Goal: Communication & Community: Answer question/provide support

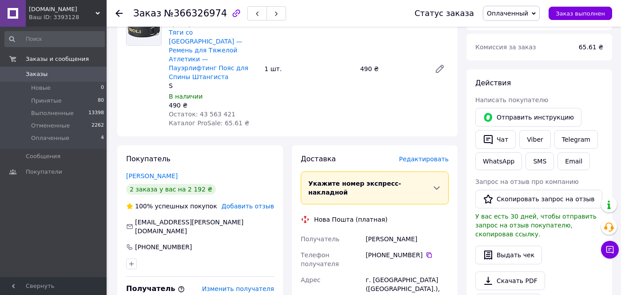
scroll to position [169, 0]
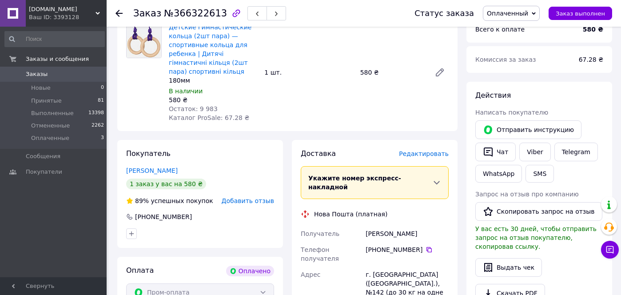
scroll to position [335, 0]
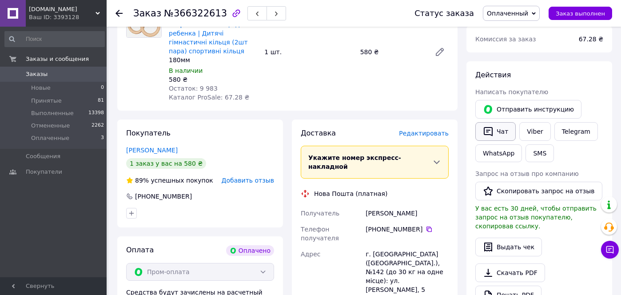
click at [489, 134] on icon "button" at bounding box center [488, 131] width 9 height 9
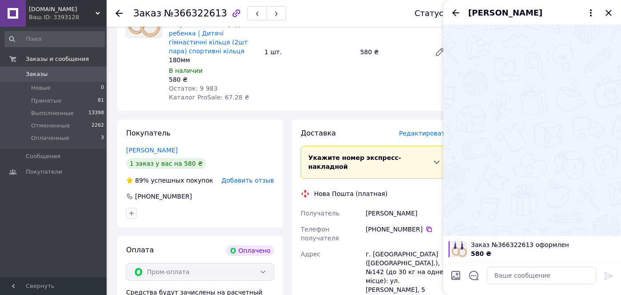
click at [476, 122] on button "Чат" at bounding box center [496, 131] width 40 height 19
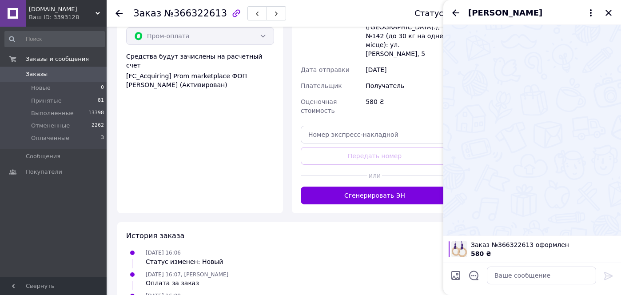
scroll to position [606, 0]
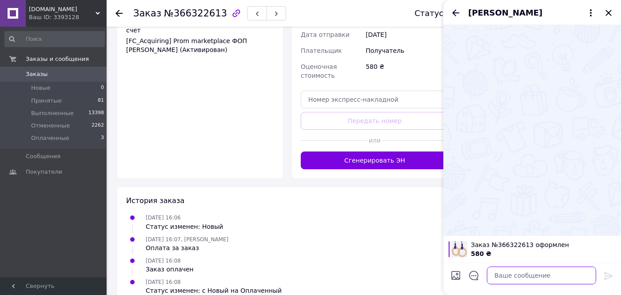
click at [512, 276] on textarea at bounding box center [541, 276] width 109 height 18
type textarea "Добрий день"
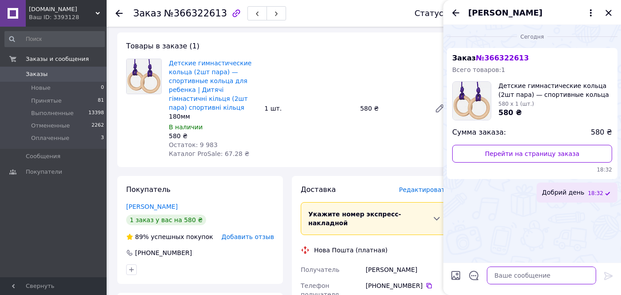
scroll to position [178, 0]
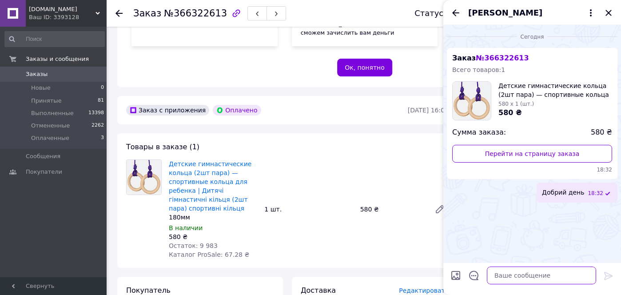
click at [508, 273] on textarea at bounding box center [541, 276] width 109 height 18
paste textarea "Замовлення на Troli Shop ттн 20451269222117 Дитячі кільця 180 шнур м. Київ, Киї…"
type textarea "Замовлення на Troli Shop ттн 20451269222117 Дитячі кільця 180 шнур м. Київ, Киї…"
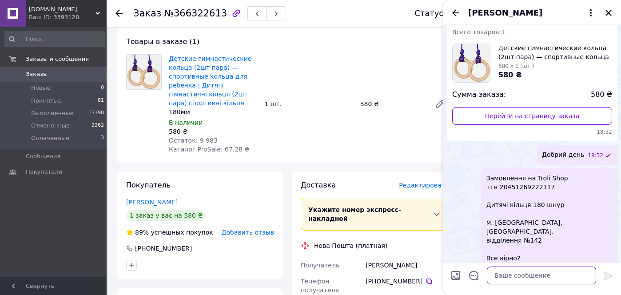
scroll to position [344, 0]
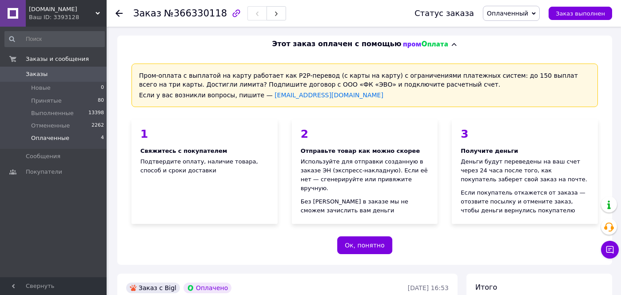
scroll to position [459, 0]
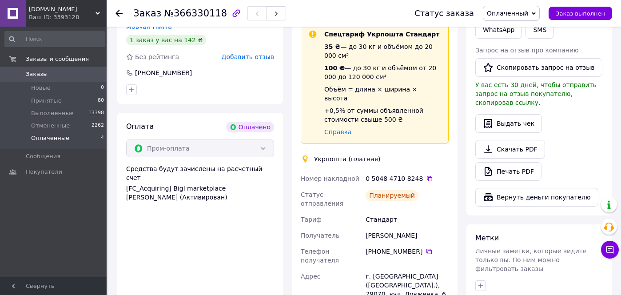
click at [56, 140] on span "Оплаченные" at bounding box center [50, 138] width 38 height 8
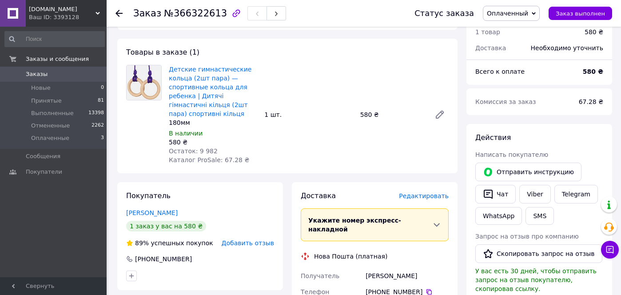
scroll to position [280, 0]
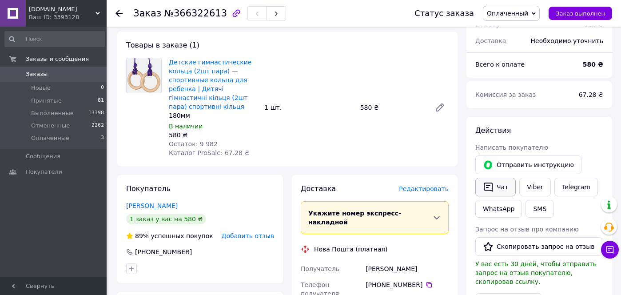
click at [494, 184] on button "Чат" at bounding box center [496, 187] width 40 height 19
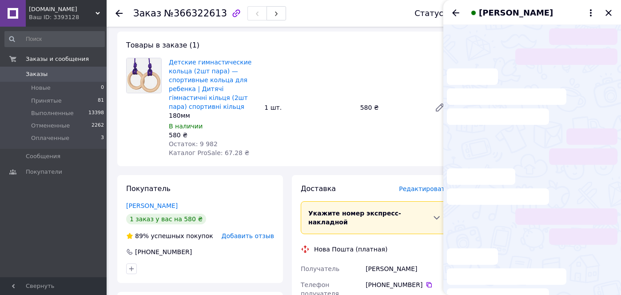
scroll to position [38, 0]
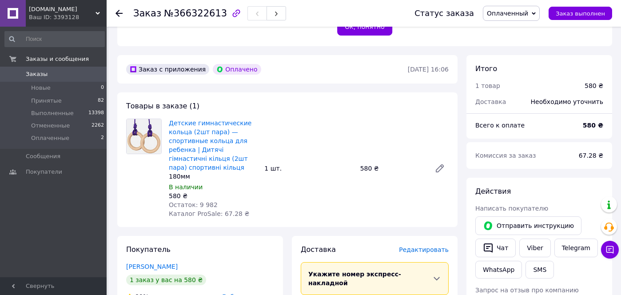
scroll to position [332, 0]
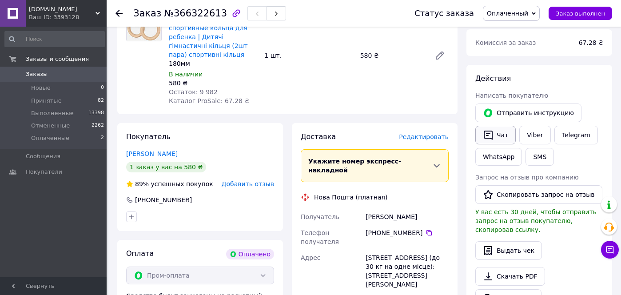
click at [494, 135] on button "Чат" at bounding box center [496, 135] width 40 height 19
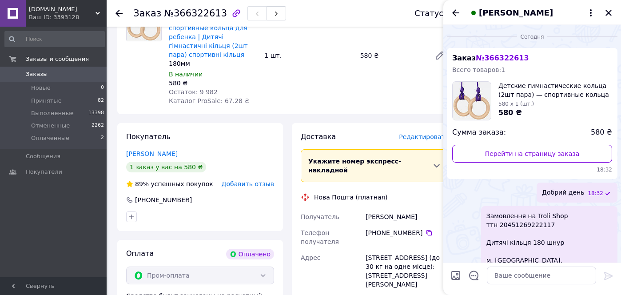
scroll to position [38, 0]
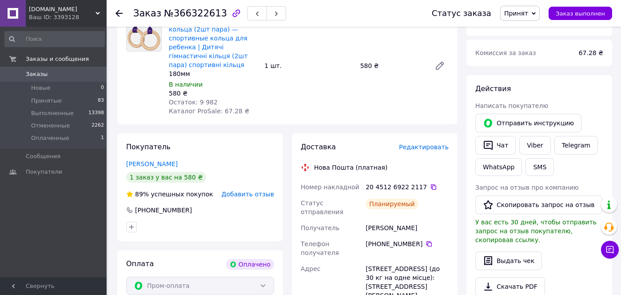
scroll to position [329, 0]
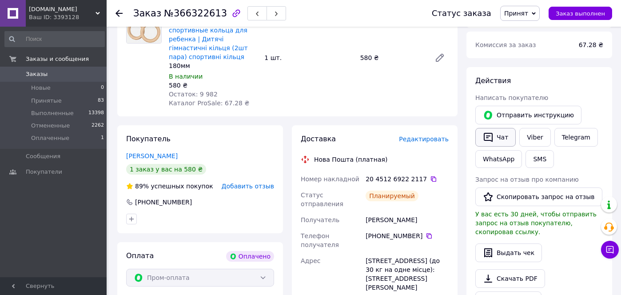
click at [490, 132] on icon "button" at bounding box center [488, 137] width 11 height 11
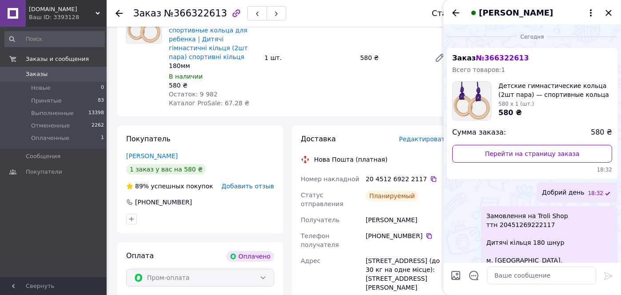
scroll to position [38, 0]
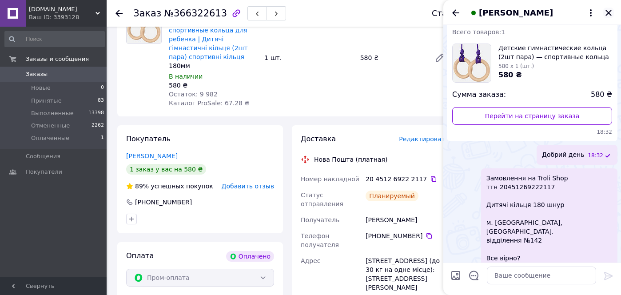
click at [608, 11] on icon "Закрыть" at bounding box center [609, 13] width 11 height 11
